Goal: Transaction & Acquisition: Purchase product/service

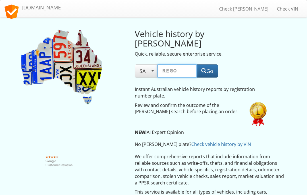
click at [178, 64] on input "text" at bounding box center [177, 70] width 39 height 13
type input "S352dhy"
click at [211, 64] on button "Go" at bounding box center [208, 70] width 22 height 13
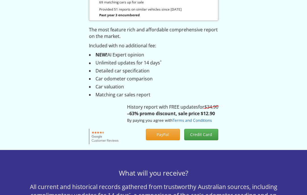
scroll to position [94, 0]
click at [210, 131] on button "Credit Card" at bounding box center [201, 134] width 34 height 11
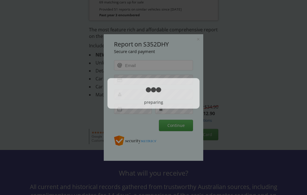
scroll to position [0, 0]
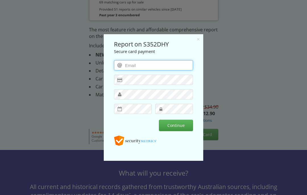
click at [148, 65] on input "email" at bounding box center [153, 65] width 79 height 10
type input "[EMAIL_ADDRESS][DOMAIN_NAME]"
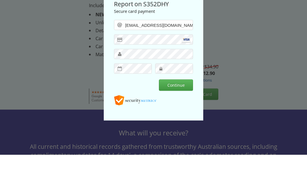
click at [180, 86] on button "Continue" at bounding box center [176, 84] width 34 height 11
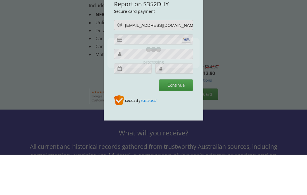
scroll to position [135, 0]
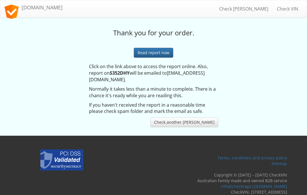
click at [162, 51] on link "Read report now" at bounding box center [153, 53] width 39 height 10
